Goal: Task Accomplishment & Management: Manage account settings

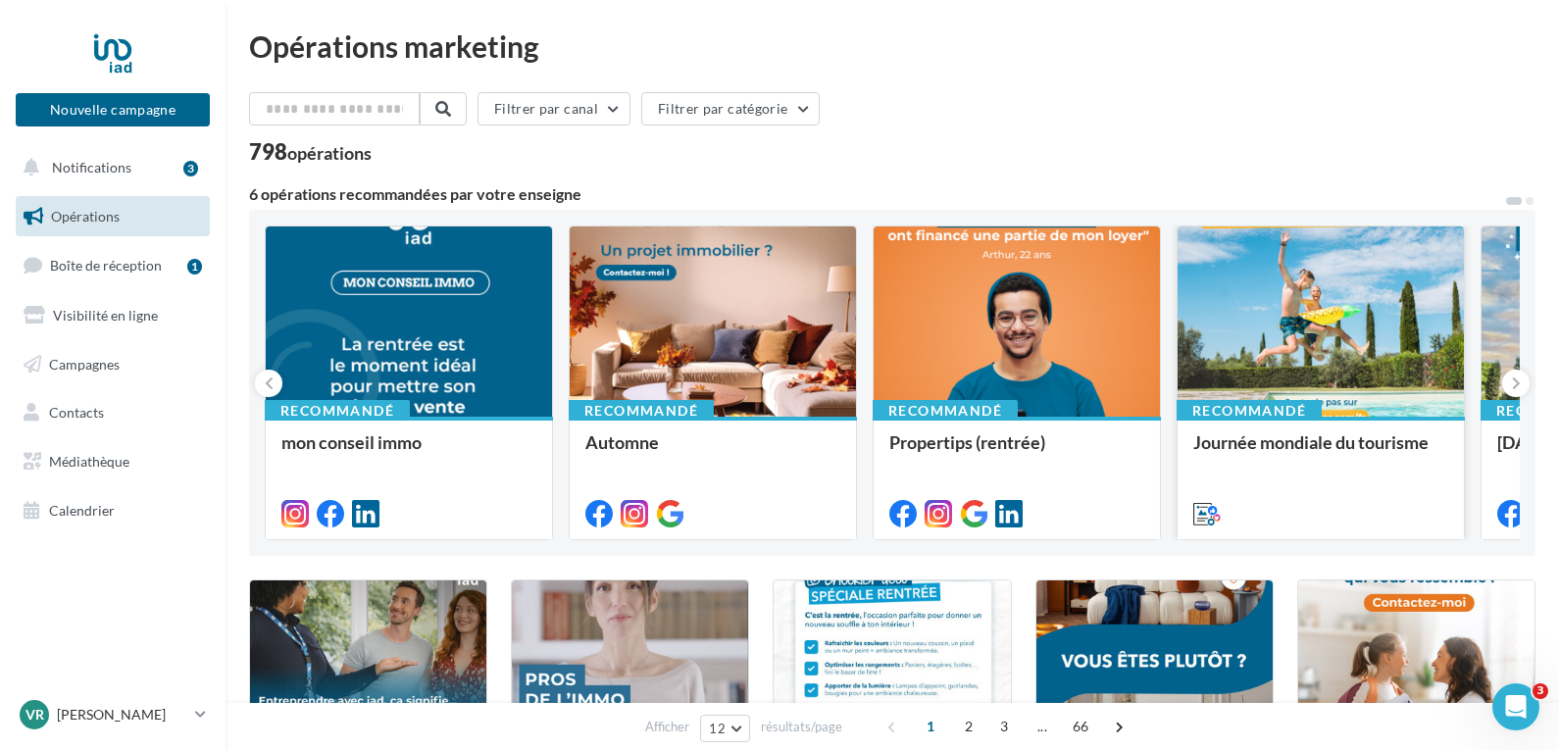
click at [1367, 335] on div at bounding box center [1320, 322] width 286 height 192
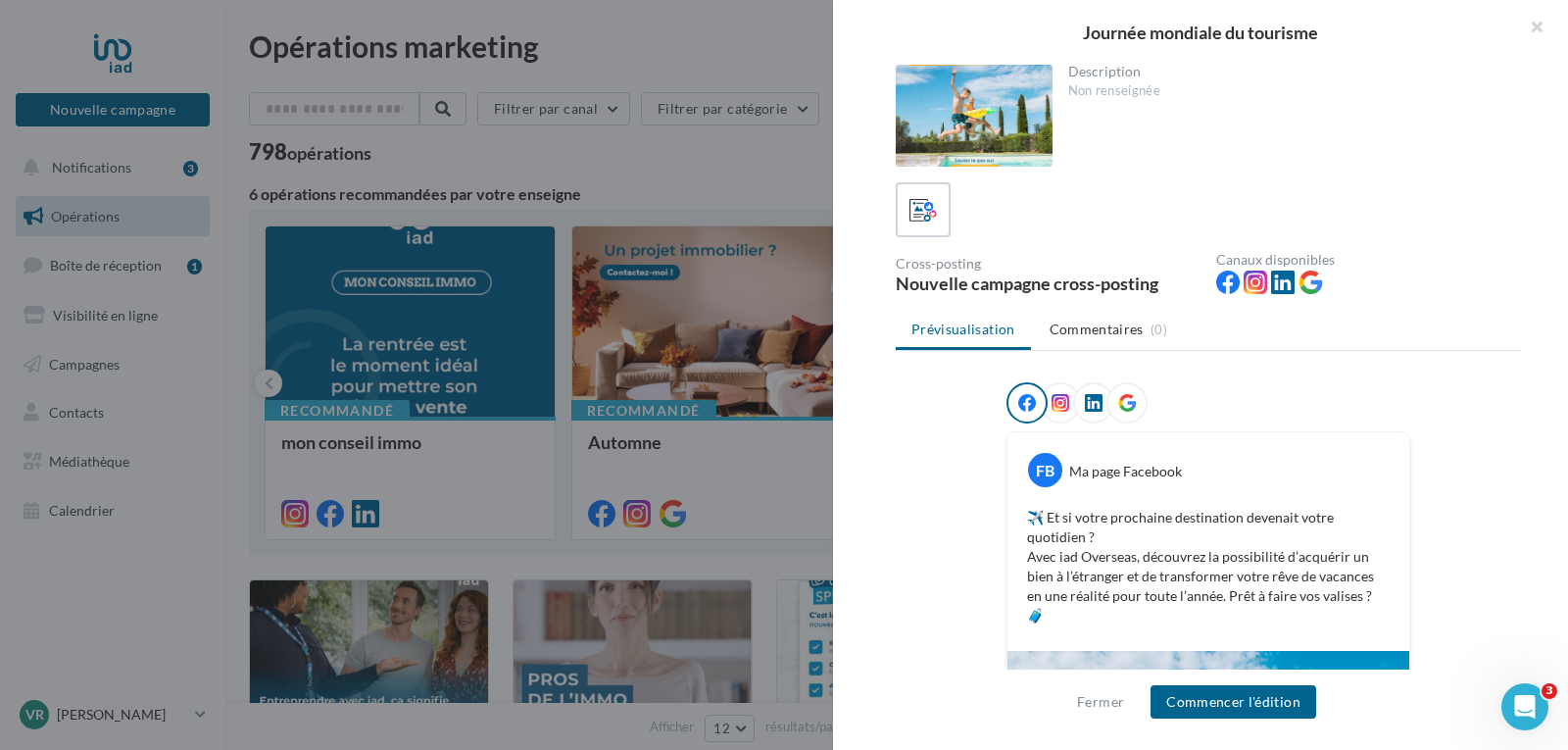
click at [757, 171] on div at bounding box center [784, 375] width 1568 height 750
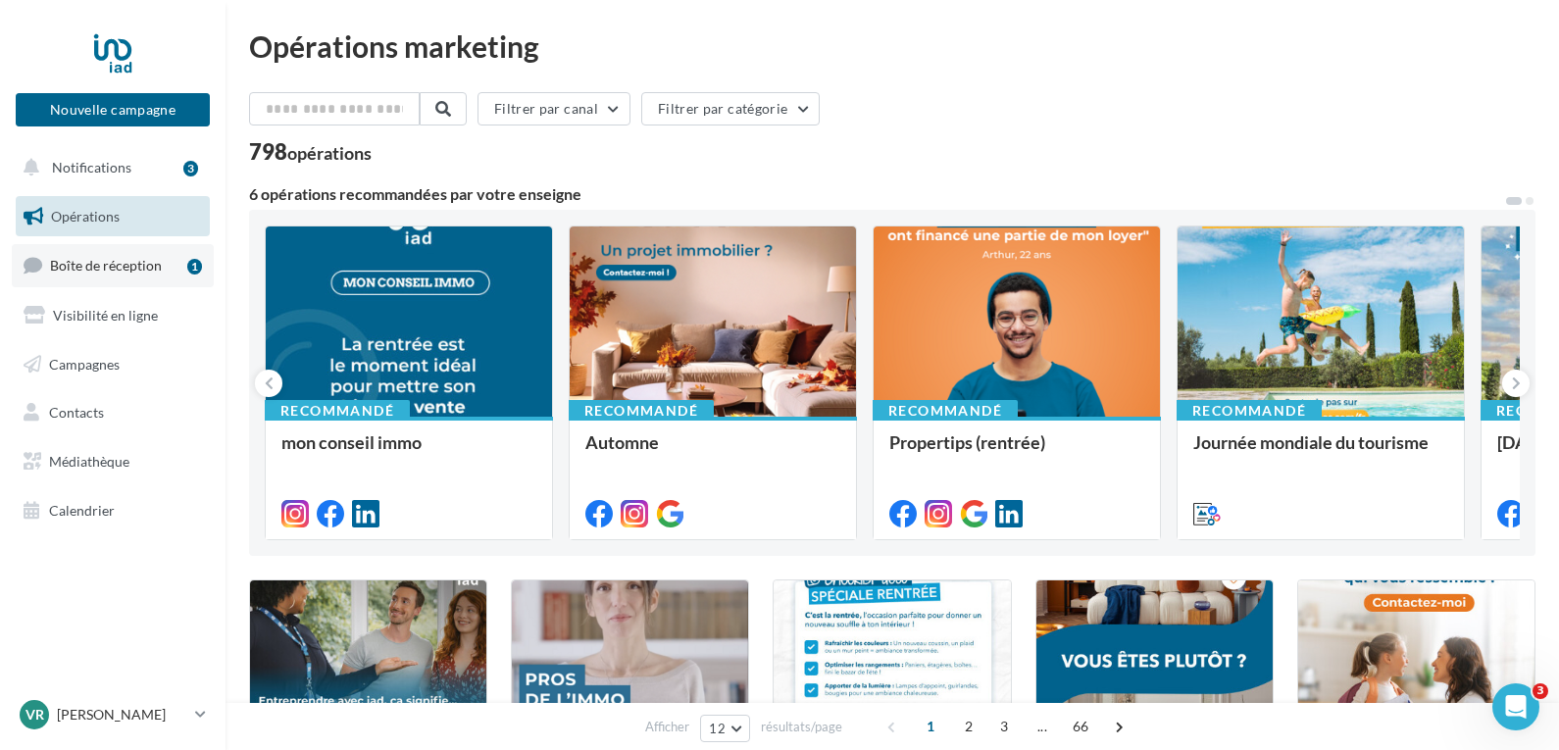
click at [99, 266] on span "Boîte de réception" at bounding box center [106, 265] width 112 height 17
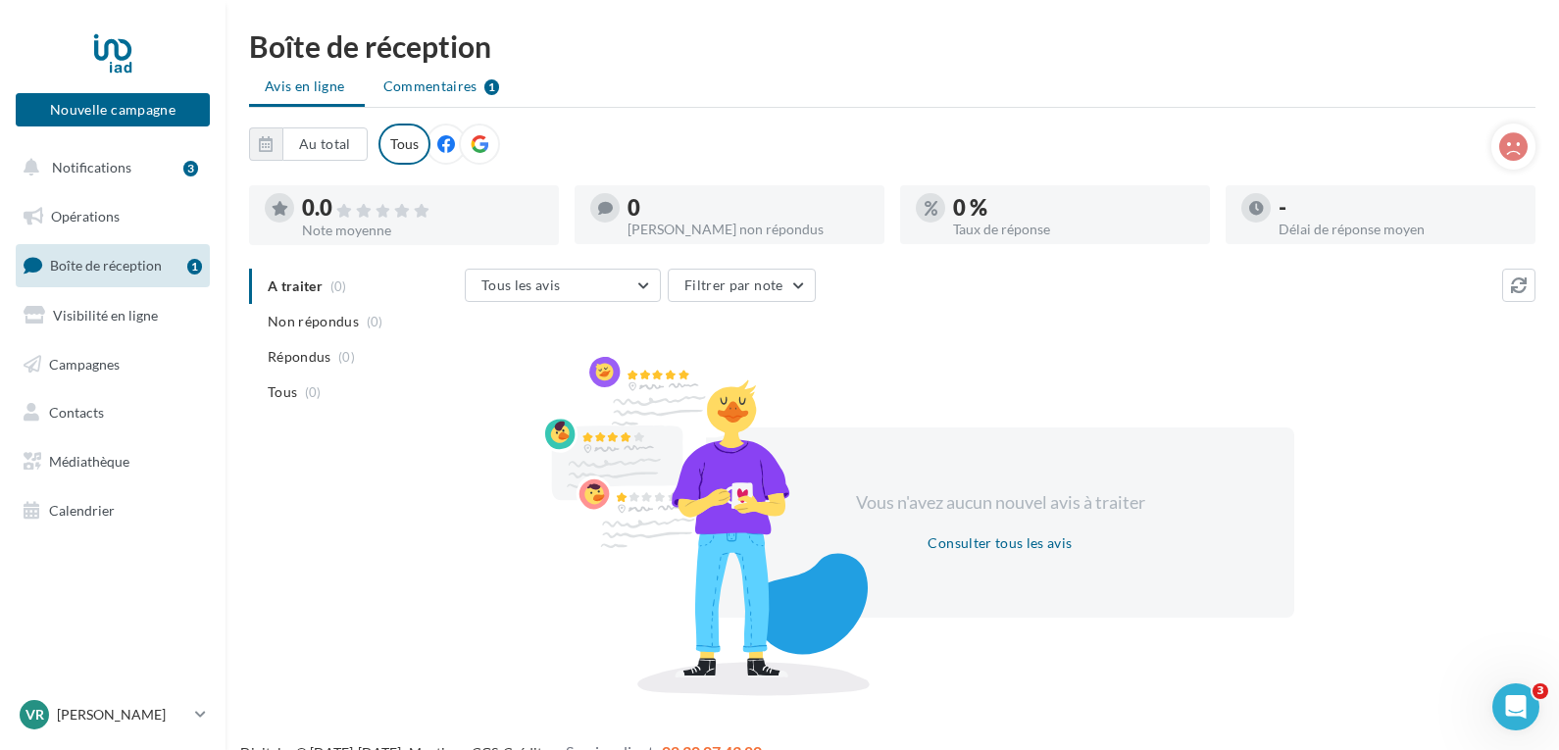
click at [496, 86] on div "1" at bounding box center [491, 87] width 15 height 16
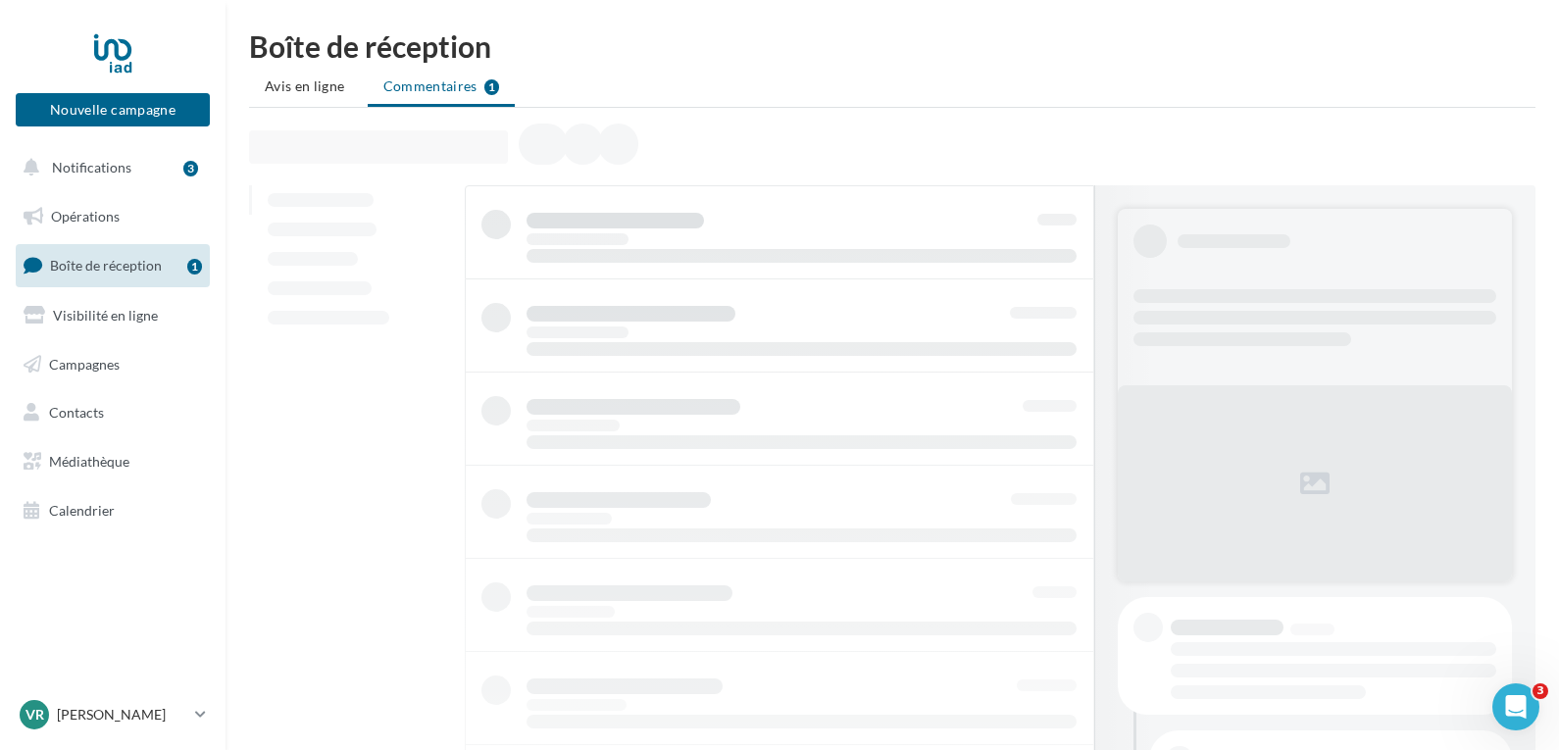
click at [447, 86] on ul "Avis en ligne Commentaires 1" at bounding box center [892, 88] width 1286 height 39
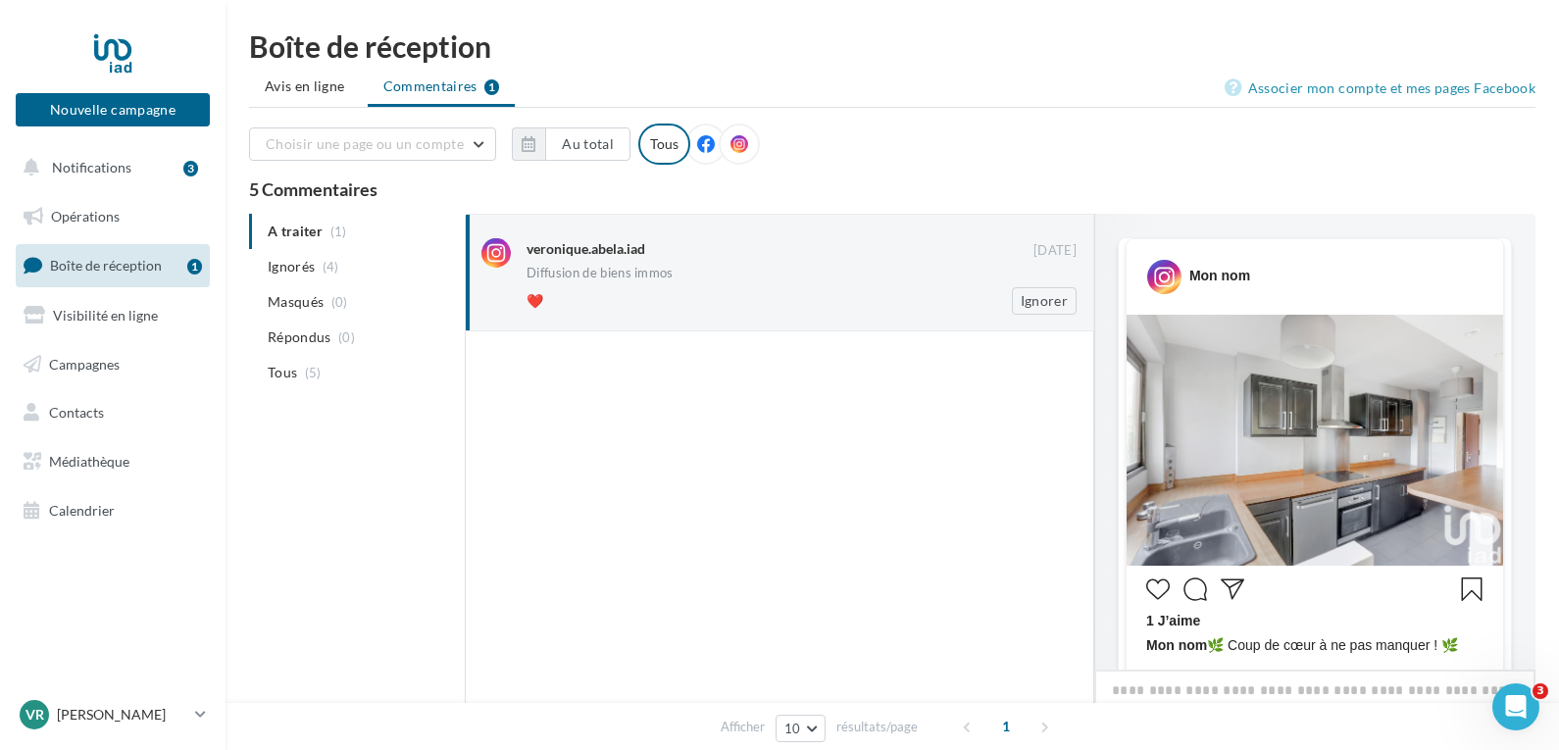
scroll to position [1064, 0]
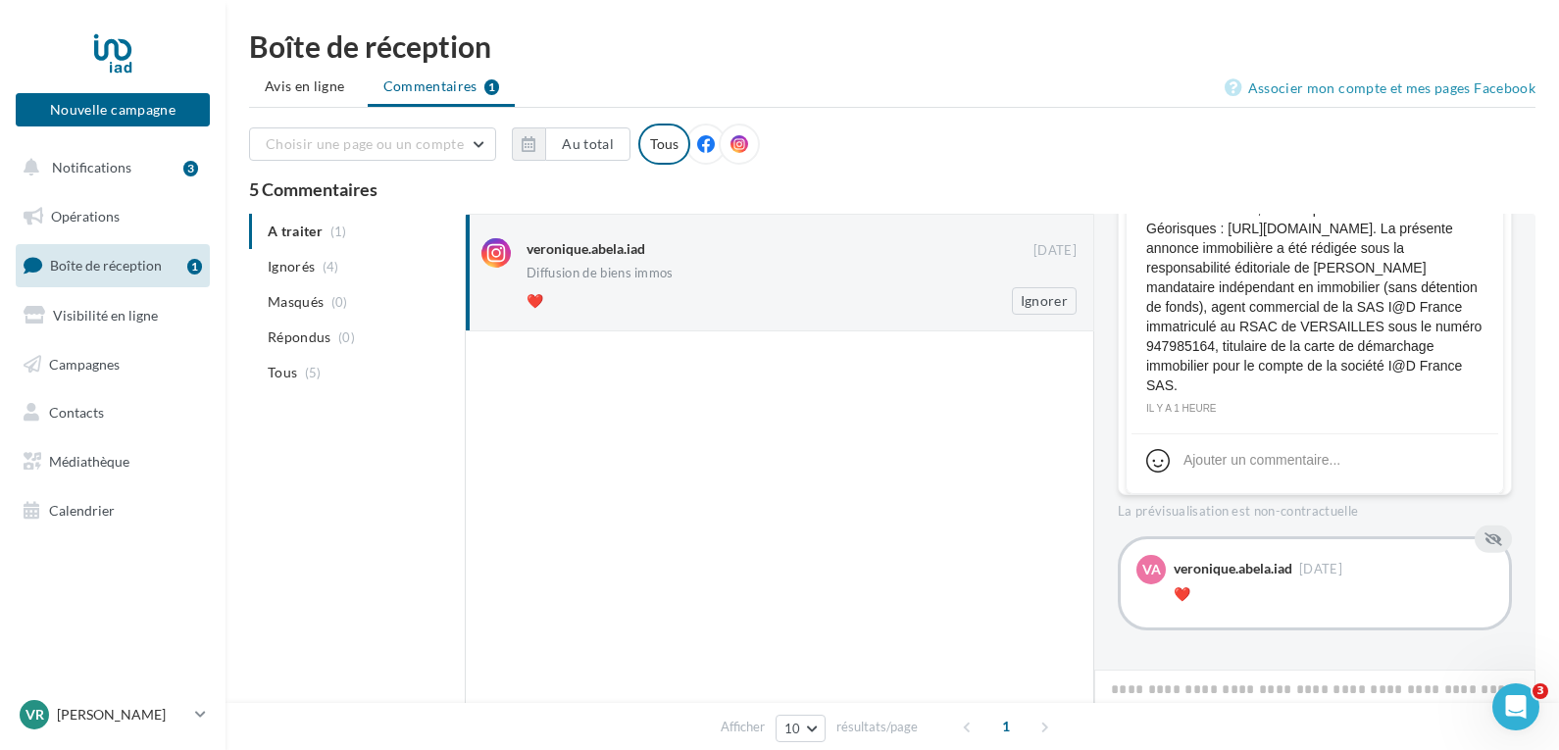
click at [604, 243] on div "veronique.abela.iad" at bounding box center [585, 249] width 119 height 20
click at [501, 250] on icon at bounding box center [495, 252] width 29 height 29
click at [591, 249] on div "veronique.abela.iad" at bounding box center [585, 249] width 119 height 20
click at [618, 257] on div "veronique.abela.iad" at bounding box center [585, 249] width 119 height 20
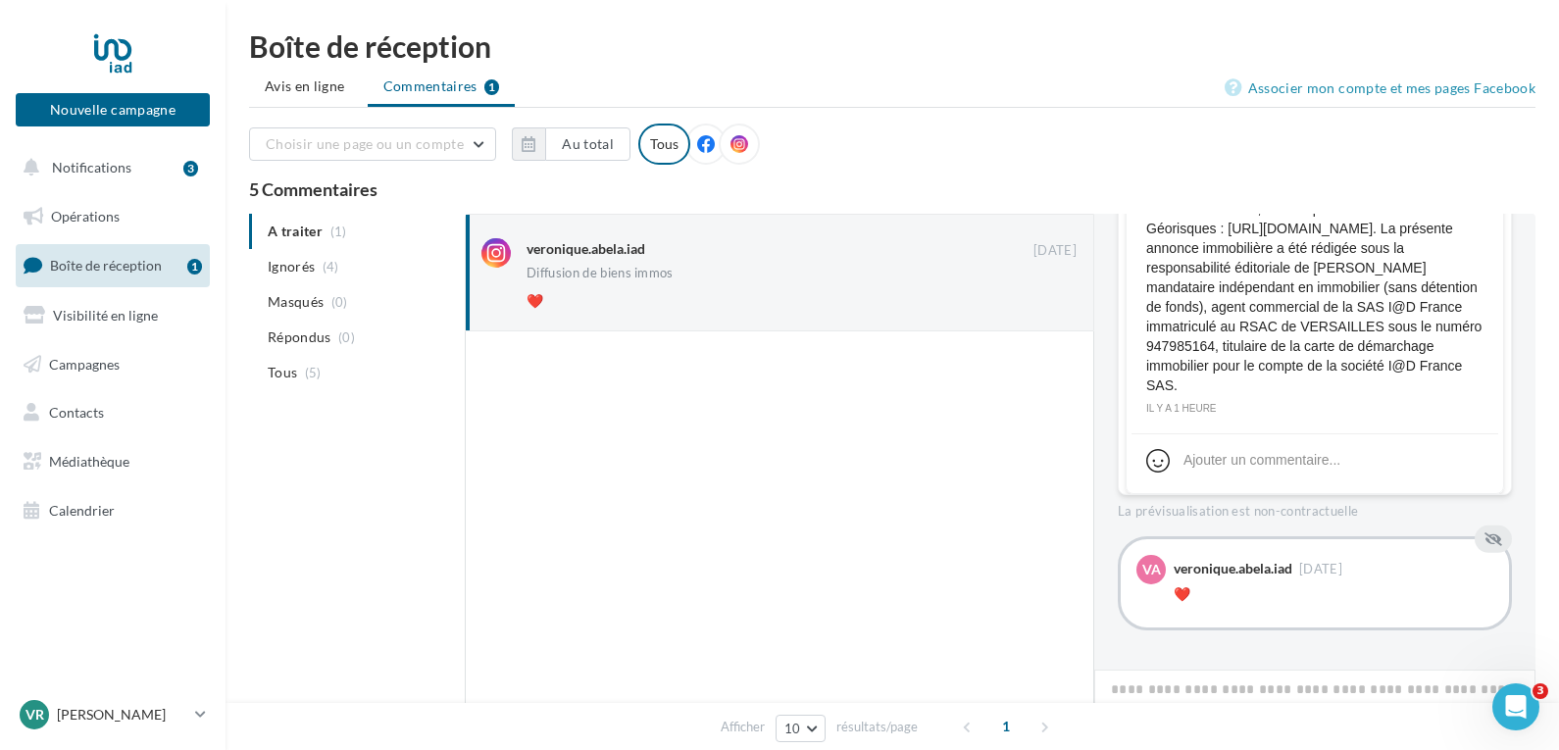
click at [288, 229] on ul "A traiter (1) Ignorés (4) Masqués (0) Répondus (0) Tous (5)" at bounding box center [353, 302] width 208 height 176
click at [564, 246] on div "veronique.abela.iad" at bounding box center [585, 249] width 119 height 20
click at [567, 267] on div "Diffusion de biens immos" at bounding box center [599, 273] width 147 height 13
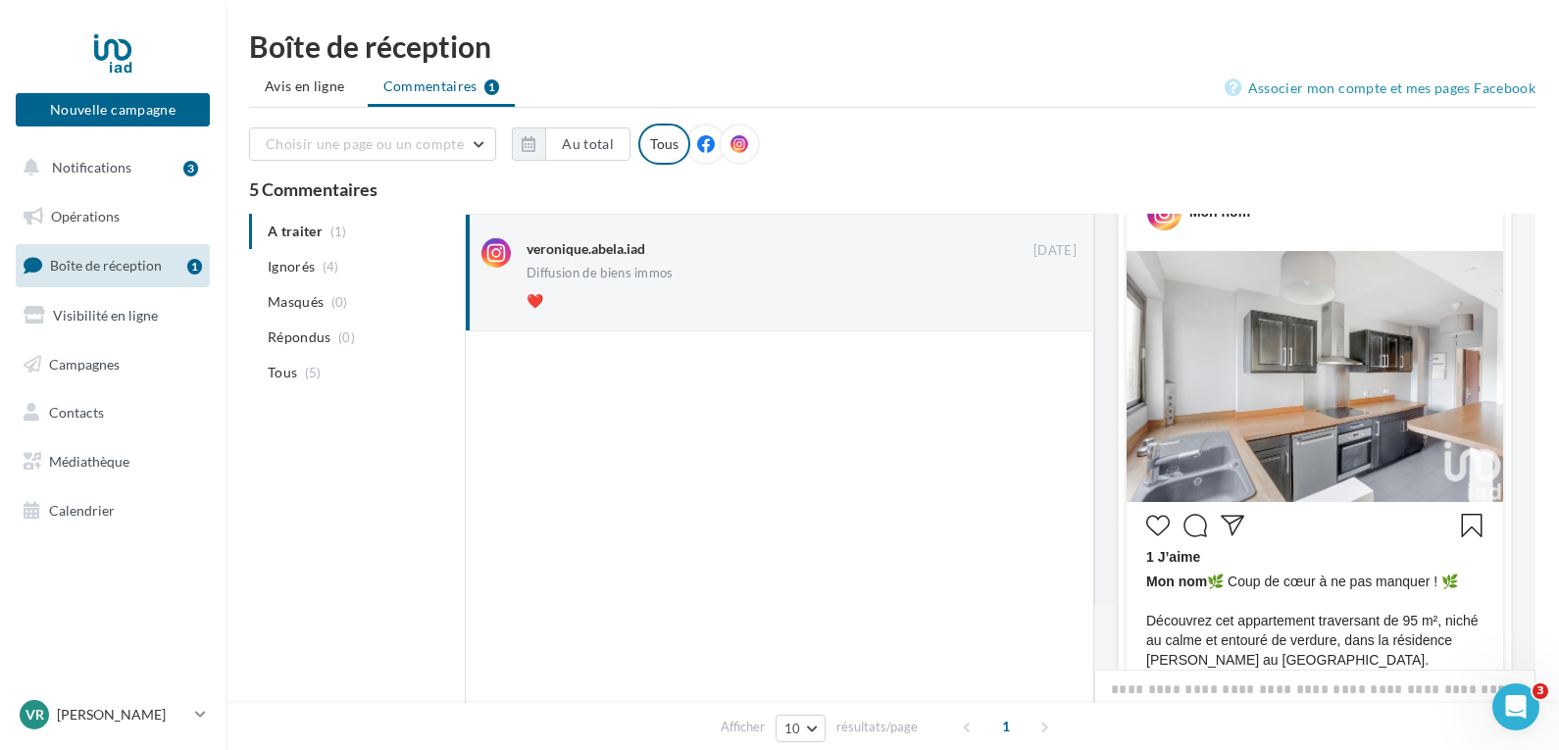
scroll to position [98, 0]
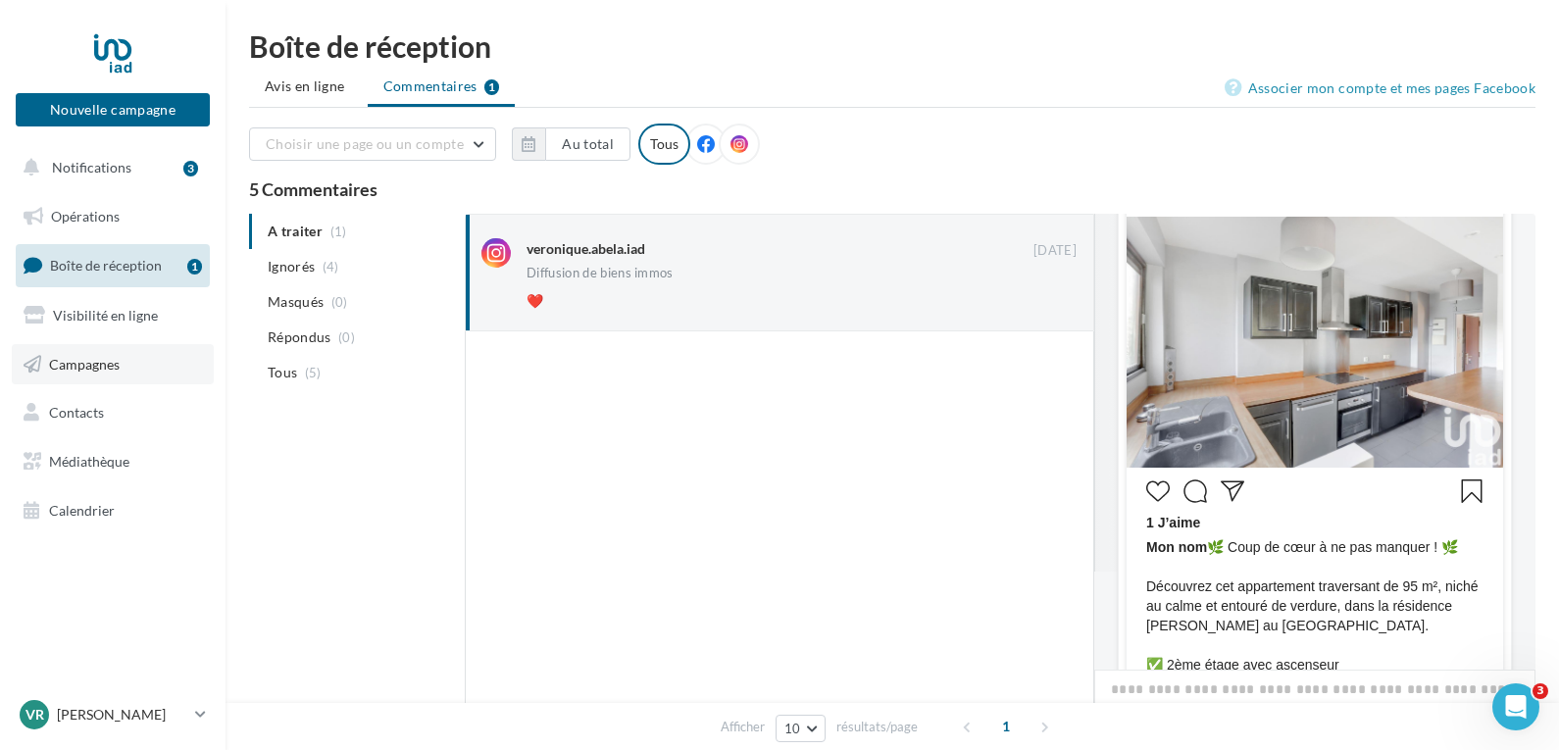
click at [111, 366] on span "Campagnes" at bounding box center [84, 363] width 71 height 17
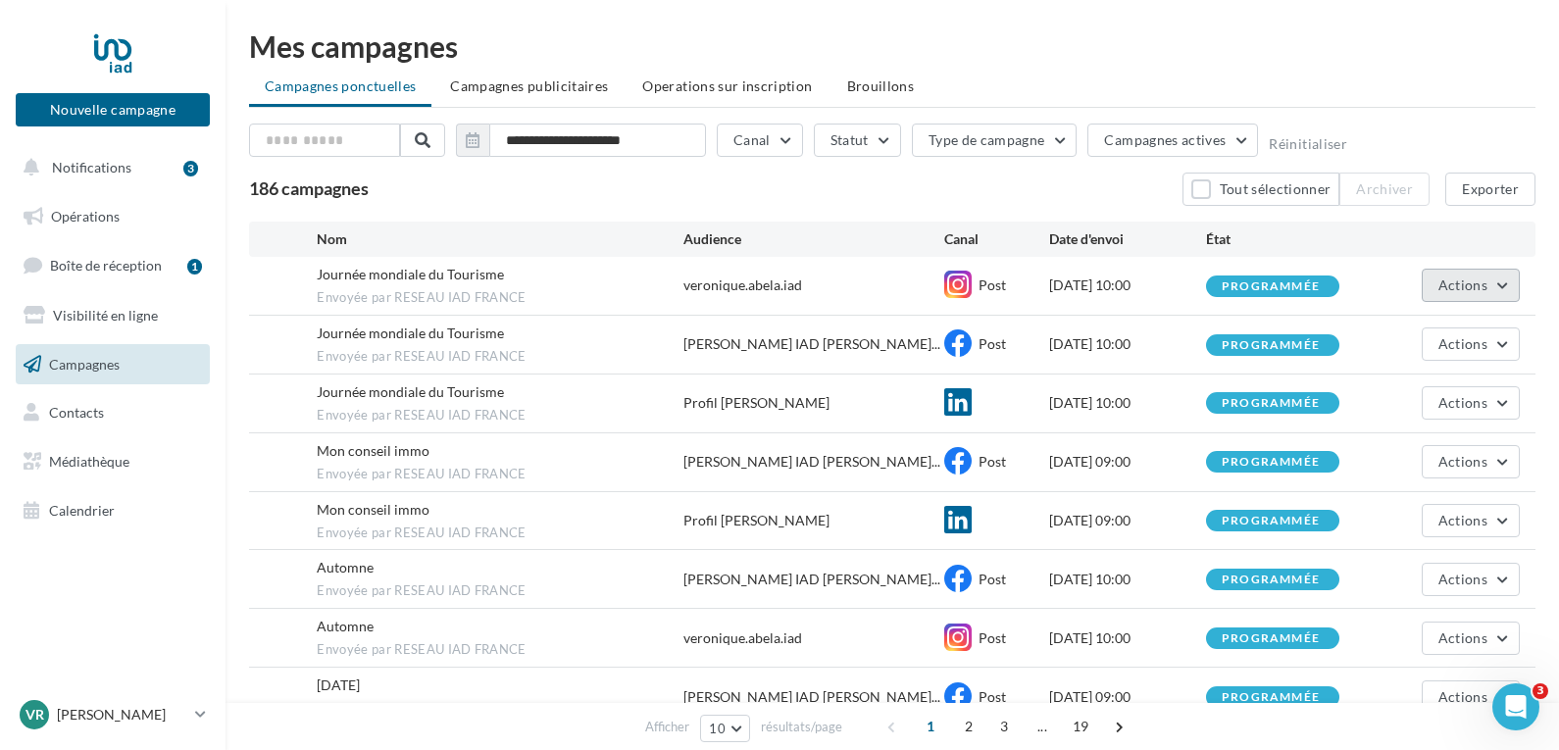
click at [1452, 289] on span "Actions" at bounding box center [1462, 284] width 49 height 17
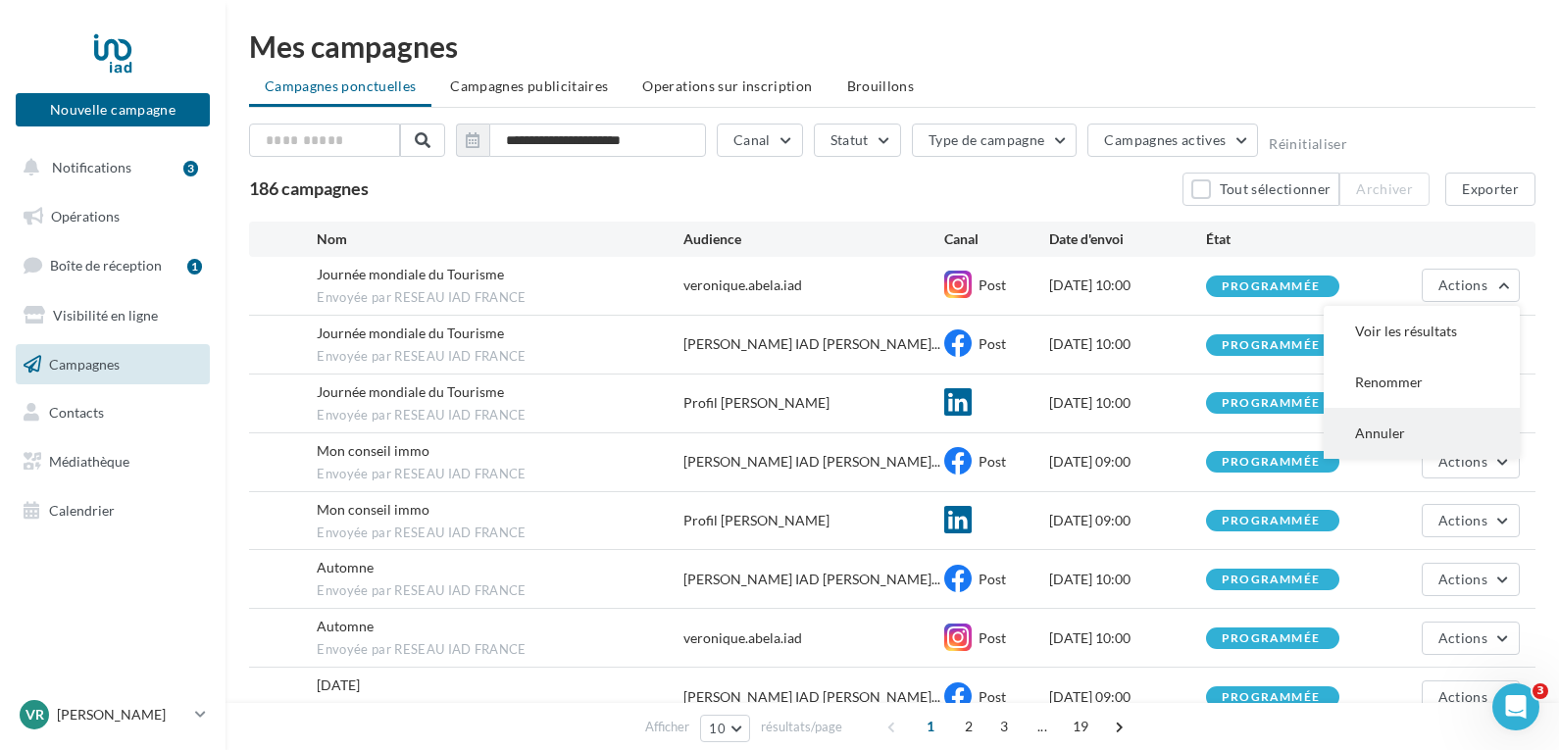
click at [1393, 425] on button "Annuler" at bounding box center [1422, 433] width 196 height 51
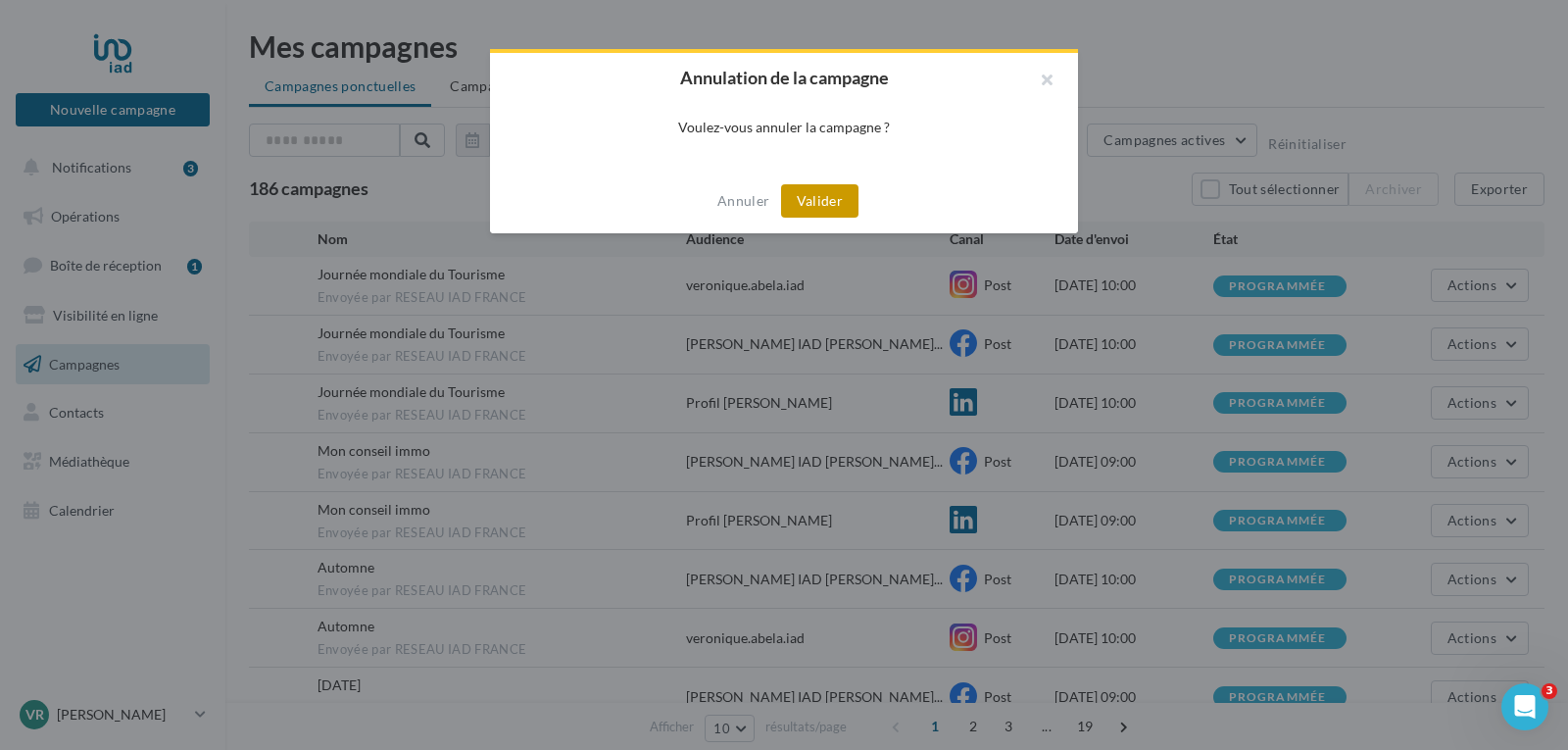
click at [801, 190] on button "Valider" at bounding box center [818, 200] width 77 height 33
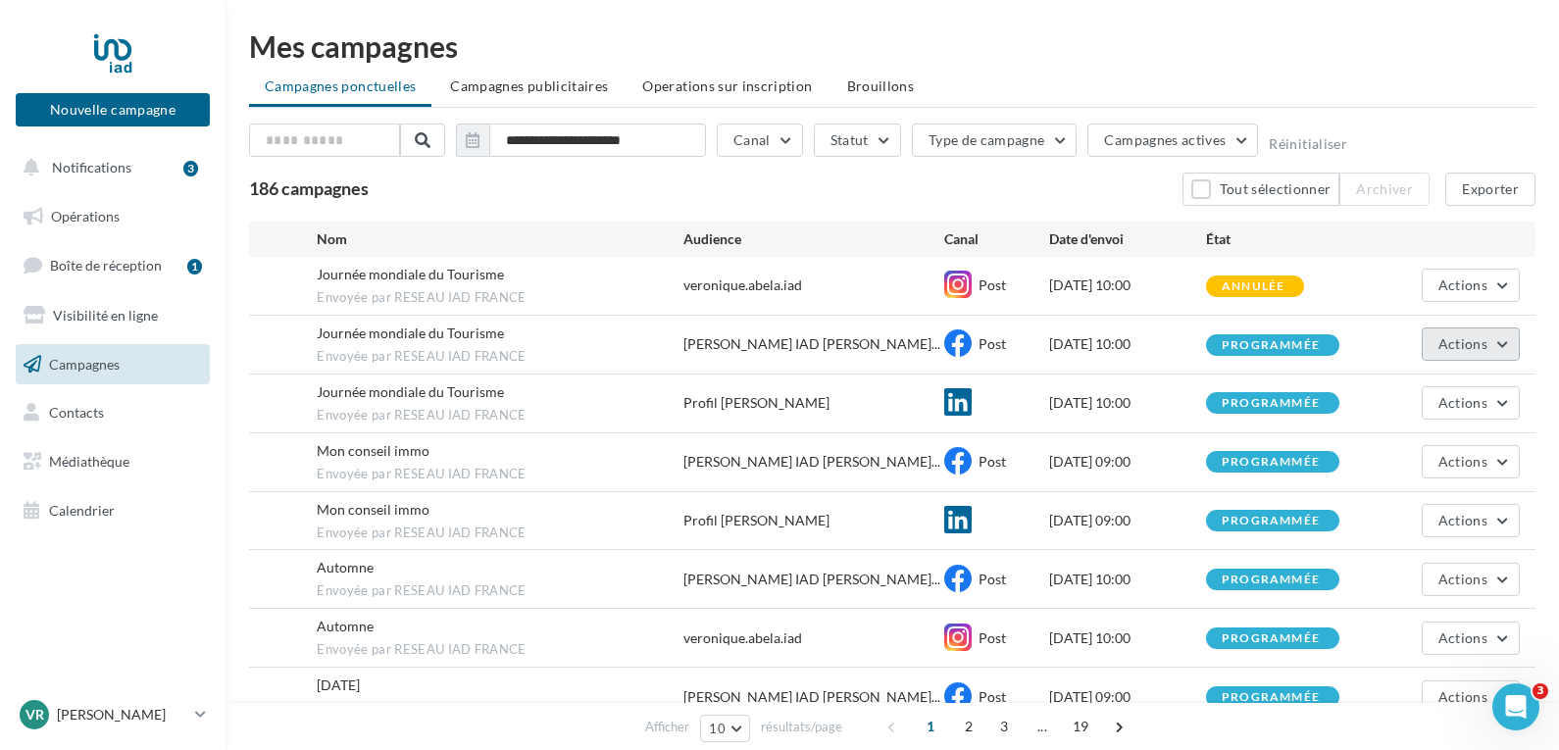
click at [1470, 346] on span "Actions" at bounding box center [1462, 343] width 49 height 17
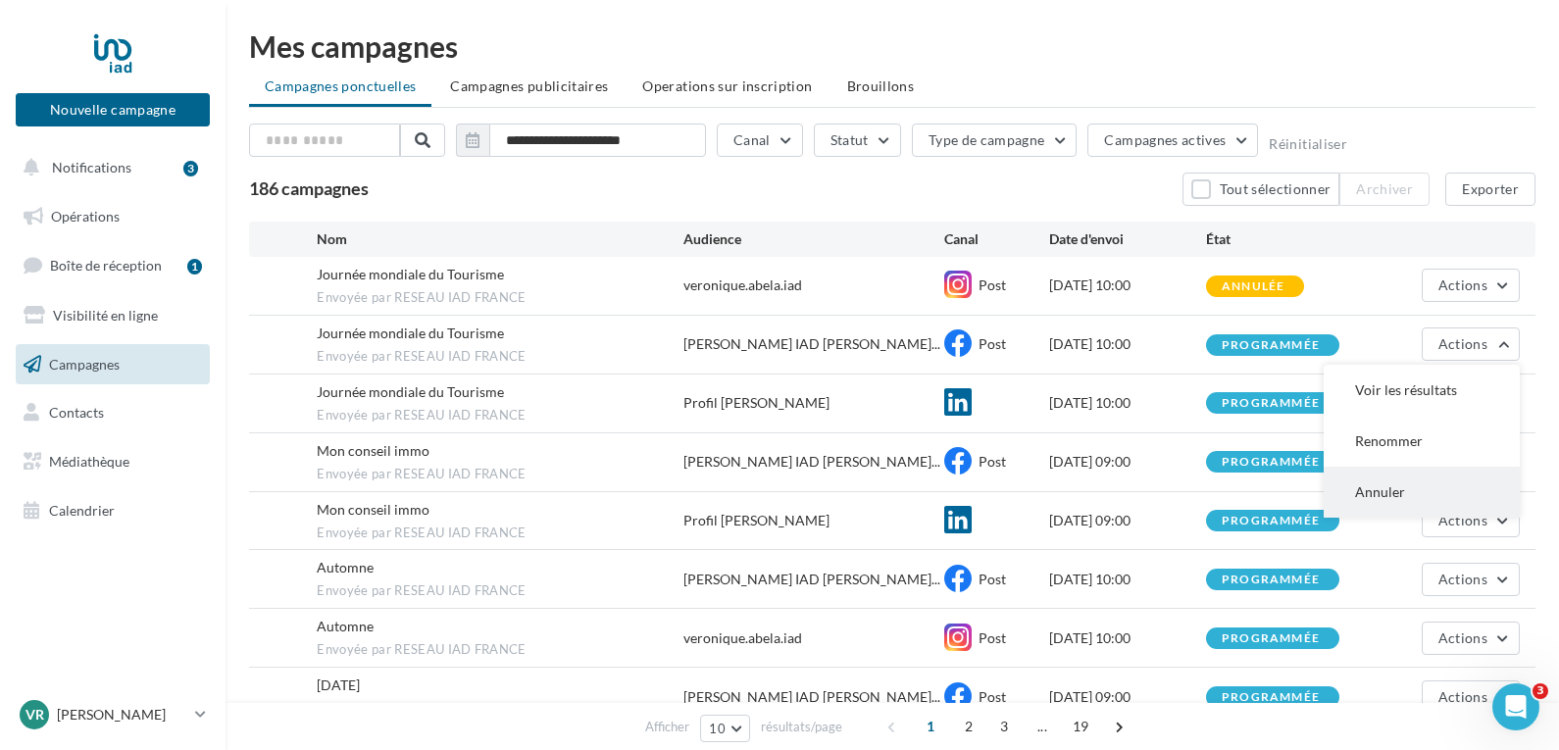
click at [1383, 490] on button "Annuler" at bounding box center [1422, 492] width 196 height 51
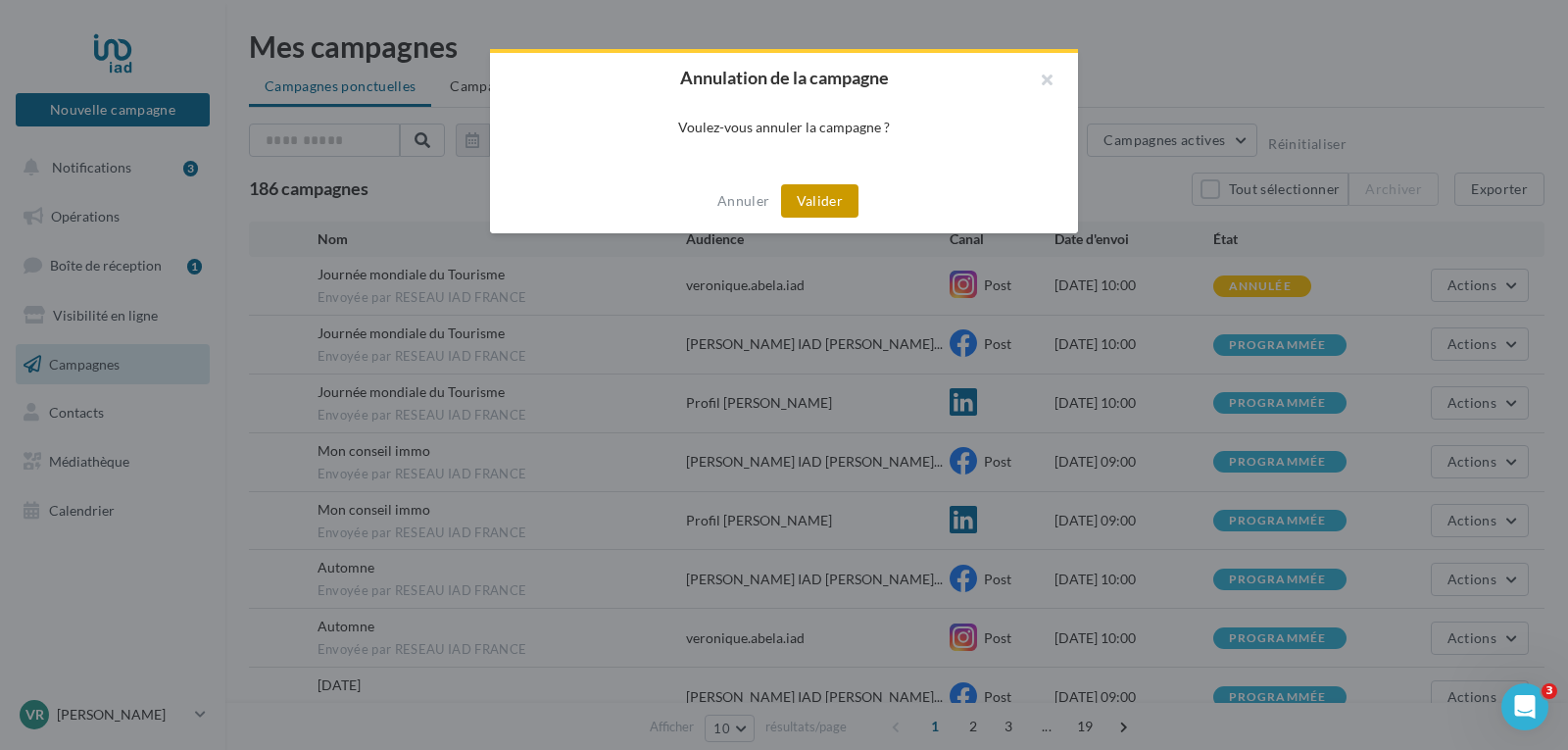
click at [844, 197] on button "Valider" at bounding box center [818, 200] width 77 height 33
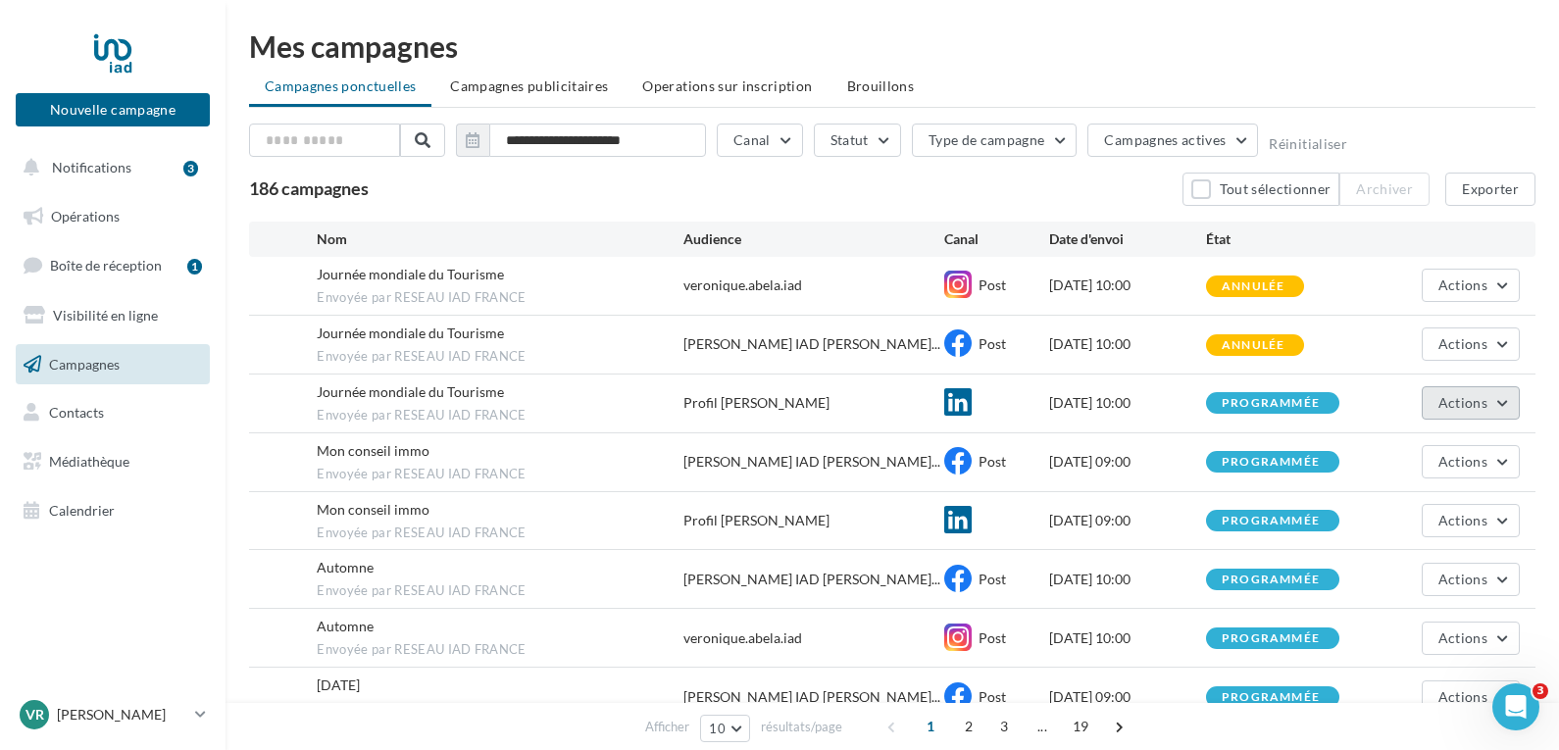
click at [1451, 400] on span "Actions" at bounding box center [1462, 402] width 49 height 17
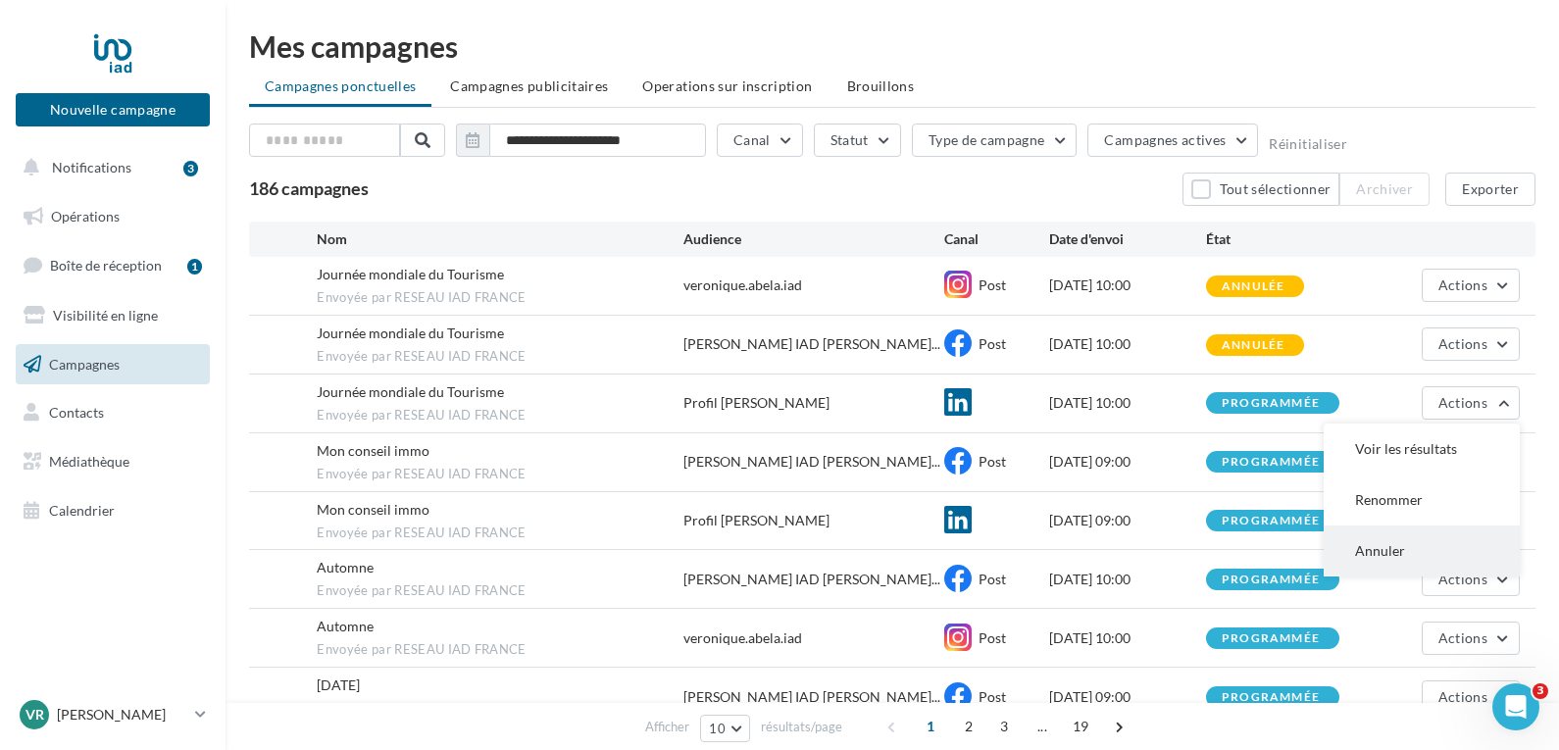
click at [1375, 553] on button "Annuler" at bounding box center [1422, 550] width 196 height 51
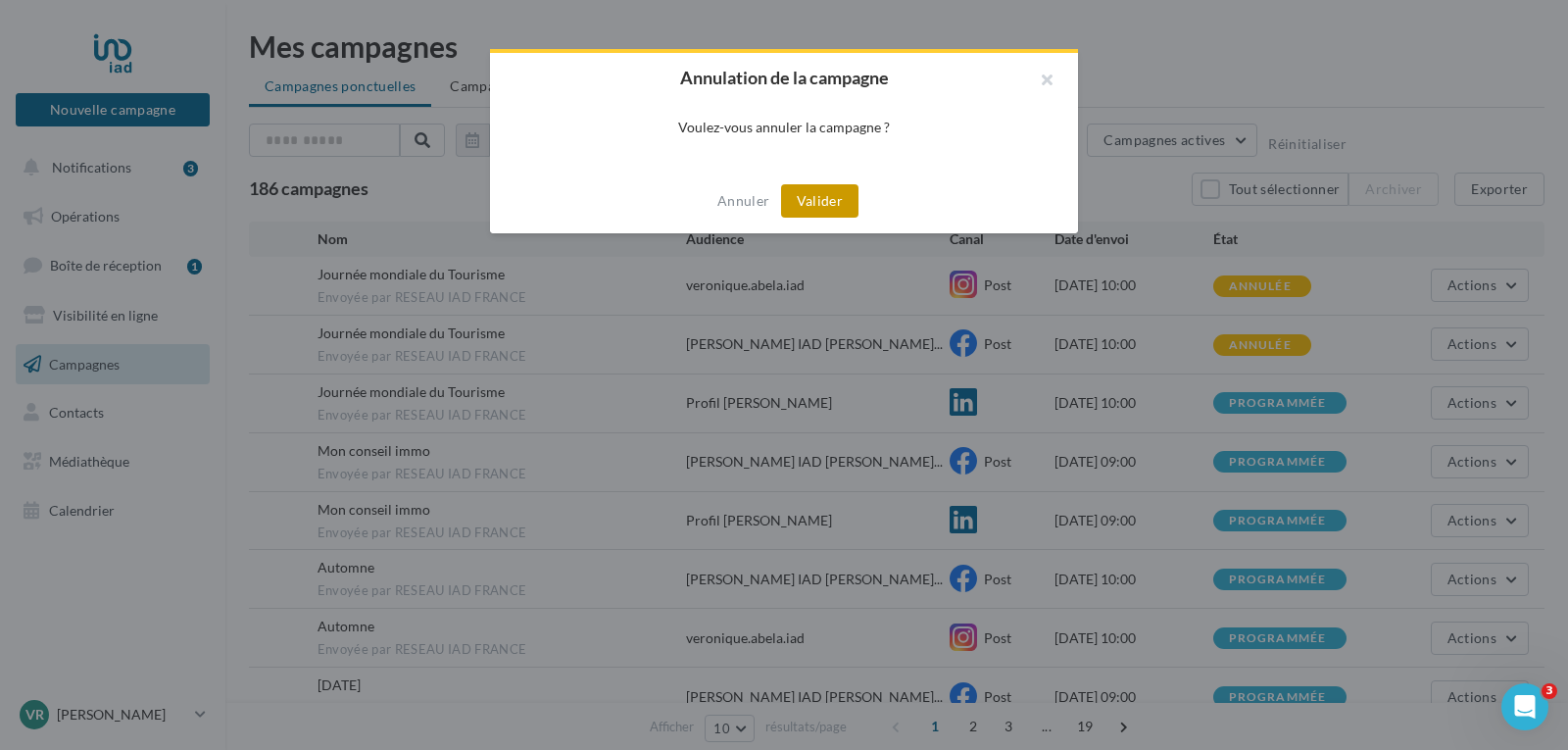
click at [836, 193] on button "Valider" at bounding box center [818, 200] width 77 height 33
